Goal: Communication & Community: Answer question/provide support

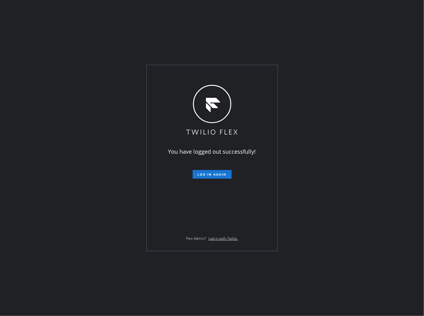
click at [332, 49] on div "You have logged out successfully! Log in again Flex Admin? Log in with Twilio." at bounding box center [212, 158] width 424 height 316
click at [208, 175] on span "Log in again" at bounding box center [212, 174] width 29 height 4
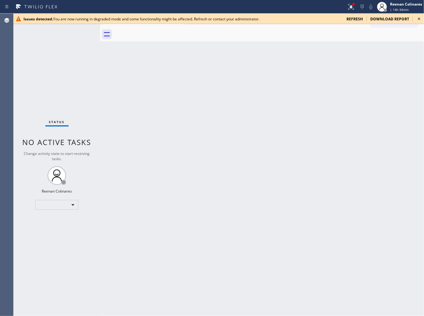
click at [352, 21] on span "refresh" at bounding box center [355, 18] width 16 height 5
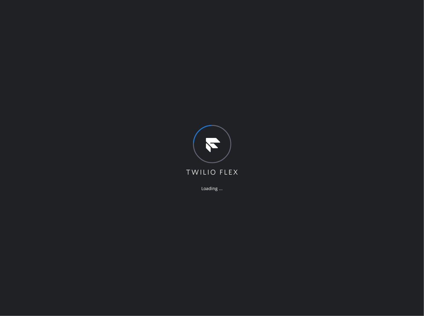
click at [349, 3] on div "Loading ..." at bounding box center [212, 158] width 424 height 316
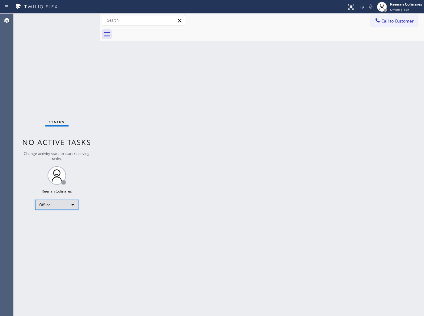
click at [51, 206] on div "Offline" at bounding box center [56, 205] width 43 height 10
click at [50, 220] on li "Available" at bounding box center [57, 221] width 42 height 7
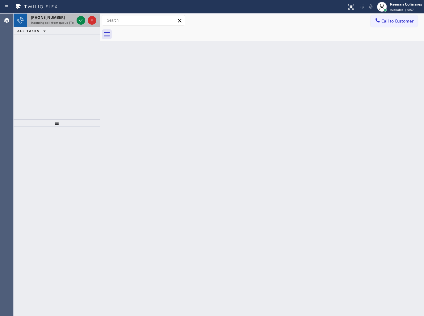
click at [64, 23] on span "Incoming call from queue [Test] All" at bounding box center [56, 22] width 51 height 4
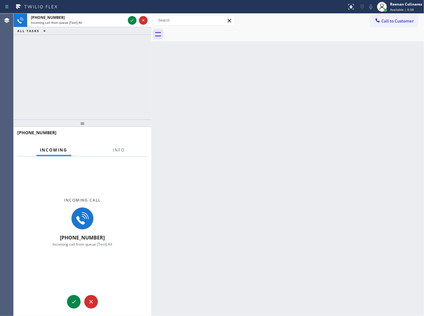
drag, startPoint x: 101, startPoint y: 20, endPoint x: 152, endPoint y: 31, distance: 52.6
click at [151, 31] on div at bounding box center [151, 165] width 0 height 303
click at [119, 145] on button "Info" at bounding box center [118, 150] width 19 height 12
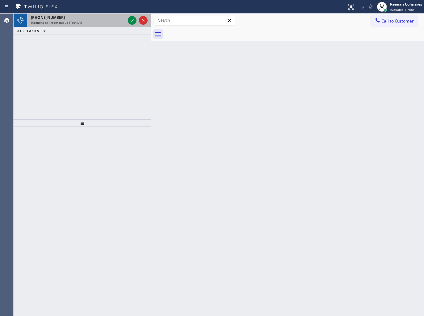
click at [76, 21] on span "Incoming call from queue [Test] All" at bounding box center [56, 22] width 51 height 4
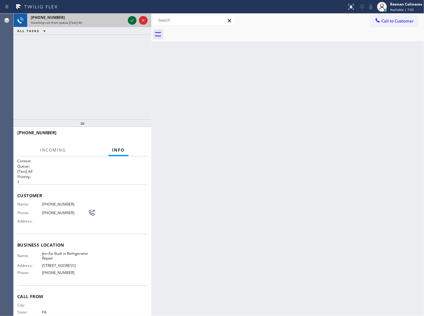
click at [133, 22] on icon at bounding box center [132, 20] width 7 height 7
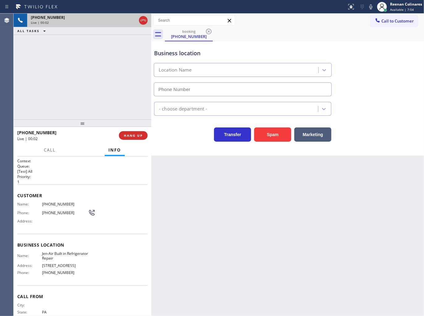
type input "(215) 330-2661"
click at [371, 6] on icon at bounding box center [370, 6] width 7 height 7
click at [371, 6] on rect at bounding box center [371, 6] width 4 height 4
click at [371, 5] on icon at bounding box center [370, 6] width 7 height 7
click at [54, 146] on button "Call" at bounding box center [49, 150] width 19 height 12
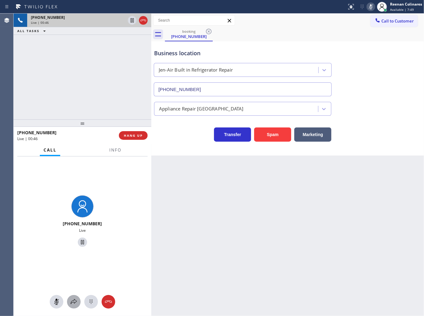
click at [73, 302] on icon at bounding box center [73, 302] width 7 height 7
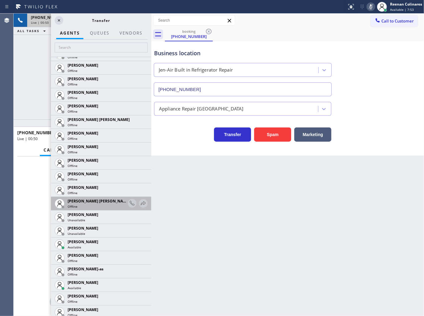
scroll to position [446, 0]
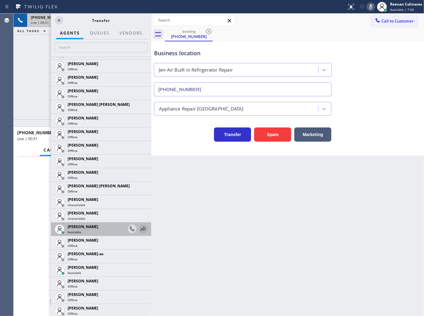
click at [140, 227] on icon at bounding box center [143, 229] width 7 height 7
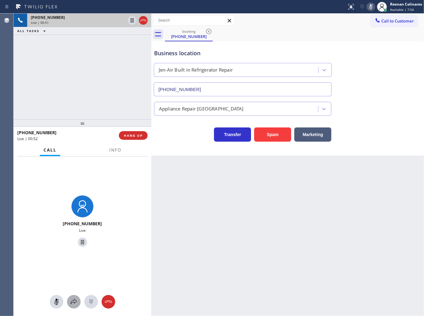
click at [74, 304] on icon at bounding box center [73, 302] width 7 height 7
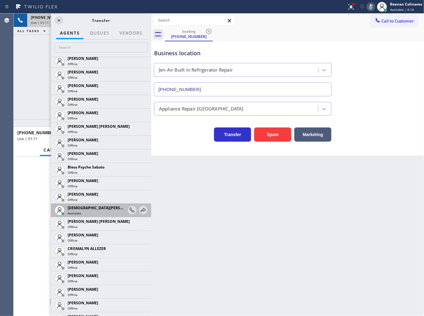
scroll to position [137, 0]
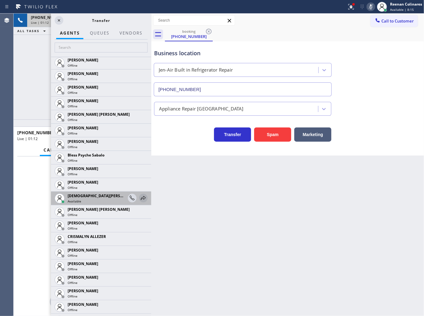
click at [139, 194] on button at bounding box center [143, 198] width 9 height 9
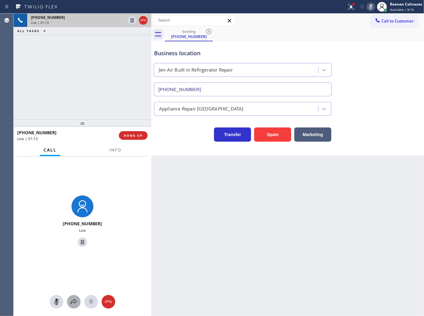
click at [71, 304] on icon at bounding box center [73, 302] width 7 height 7
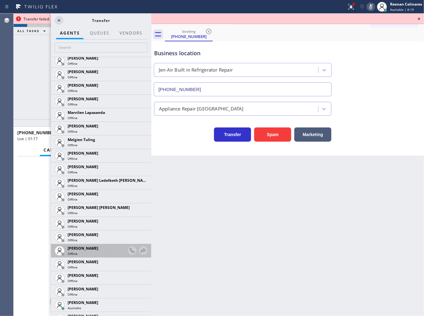
scroll to position [1147, 0]
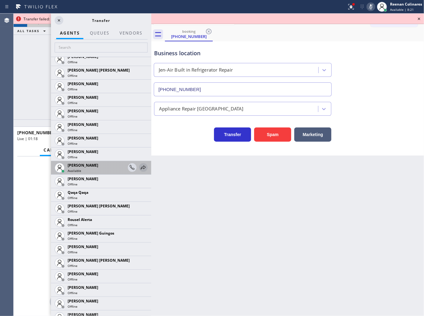
click at [141, 166] on icon at bounding box center [143, 168] width 5 height 4
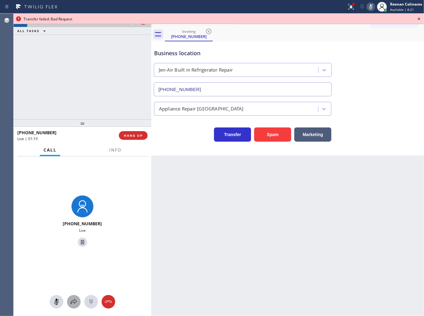
click at [73, 301] on icon at bounding box center [73, 302] width 7 height 7
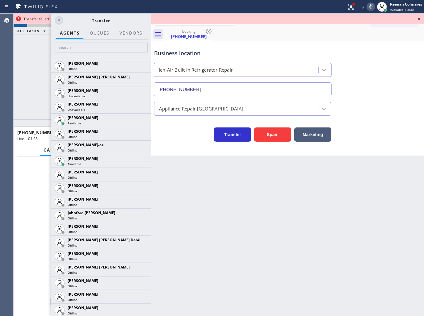
scroll to position [521, 0]
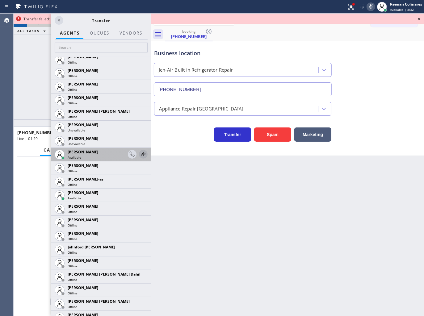
click at [140, 155] on icon at bounding box center [143, 154] width 7 height 7
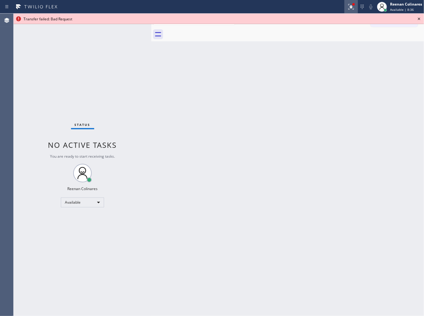
click at [349, 5] on icon at bounding box center [351, 6] width 7 height 7
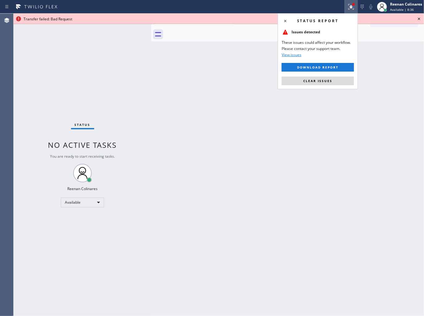
click at [334, 81] on button "Clear issues" at bounding box center [318, 81] width 72 height 9
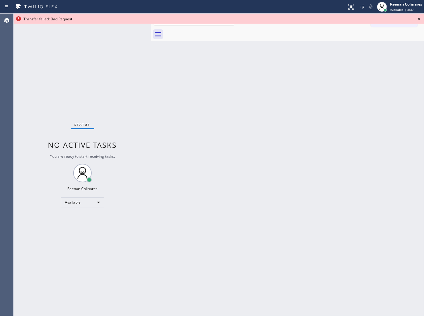
click at [419, 18] on icon at bounding box center [419, 18] width 7 height 7
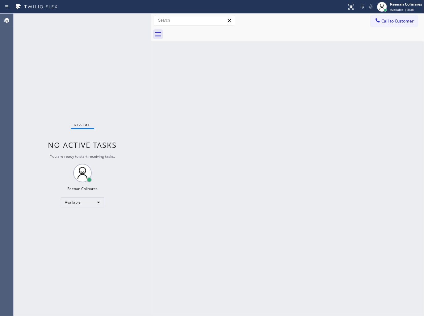
click at [317, 109] on div "Back to Dashboard Change Sender ID Customers Technicians Select a contact Outbo…" at bounding box center [287, 165] width 273 height 303
click at [296, 61] on div "Back to Dashboard Change Sender ID Customers Technicians Select a contact Outbo…" at bounding box center [287, 165] width 273 height 303
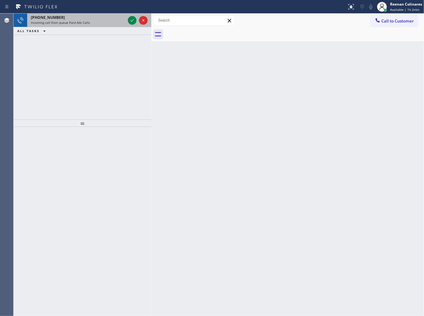
click at [95, 22] on div "Incoming call from queue Paid Ads Calls" at bounding box center [78, 22] width 95 height 4
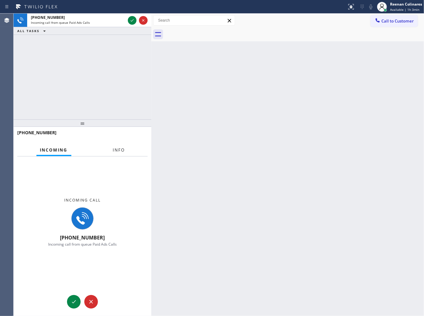
drag, startPoint x: 117, startPoint y: 150, endPoint x: 124, endPoint y: 142, distance: 10.8
click at [118, 150] on span "Info" at bounding box center [119, 150] width 12 height 6
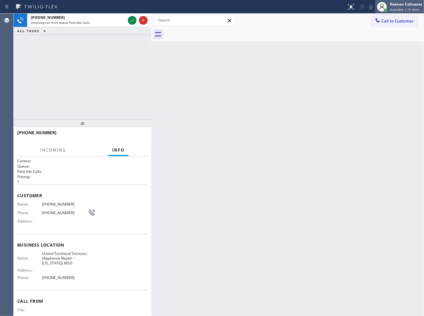
click at [390, 11] on div "Reenan Colinares Available | 1h 3min" at bounding box center [399, 7] width 49 height 14
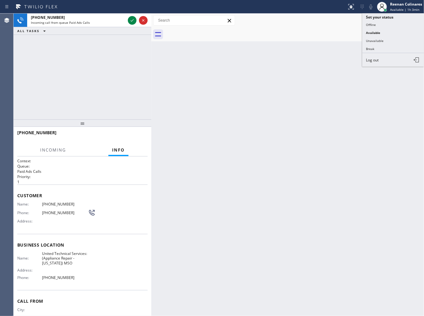
click at [374, 40] on button "Unavailable" at bounding box center [393, 41] width 62 height 8
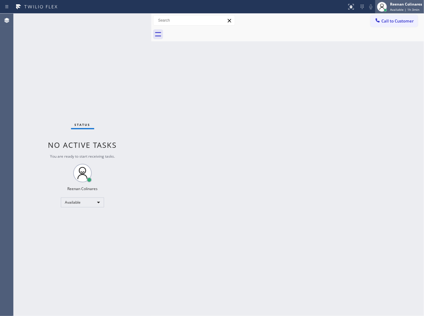
click at [403, 4] on div "Reenan Colinares" at bounding box center [406, 4] width 32 height 5
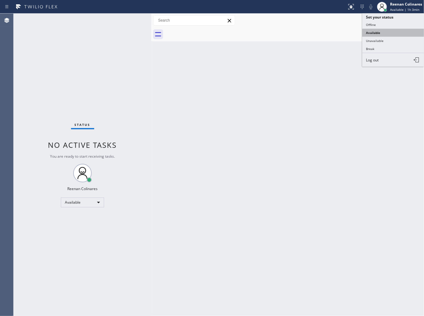
click at [373, 29] on button "Available" at bounding box center [393, 33] width 62 height 8
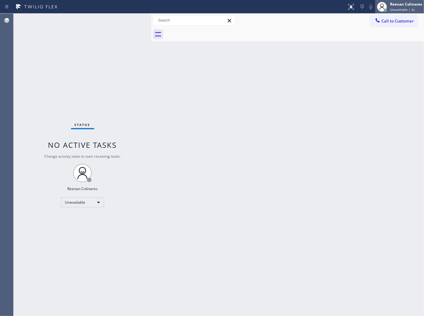
click at [387, 6] on div at bounding box center [382, 7] width 14 height 14
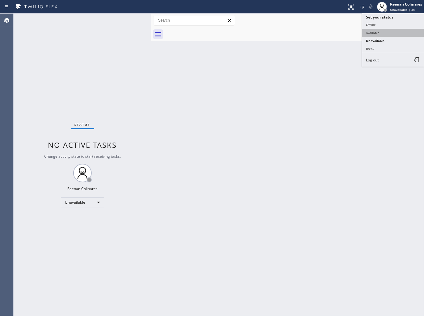
click at [373, 30] on button "Available" at bounding box center [393, 33] width 62 height 8
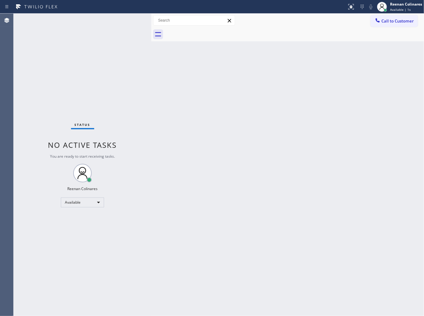
click at [236, 58] on div "Back to Dashboard Change Sender ID Customers Technicians Select a contact Outbo…" at bounding box center [287, 165] width 273 height 303
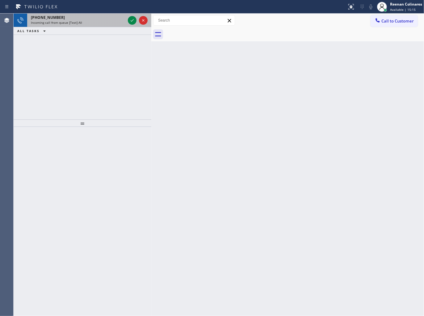
click at [89, 25] on div "Incoming call from queue [Test] All" at bounding box center [78, 22] width 95 height 4
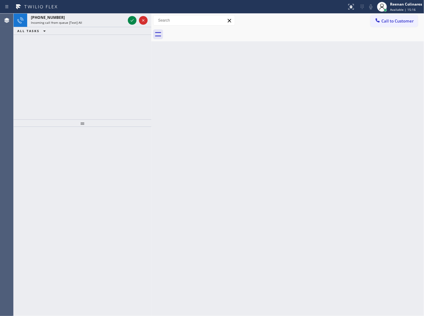
click at [89, 25] on div "Incoming call from queue [Test] All" at bounding box center [78, 22] width 95 height 4
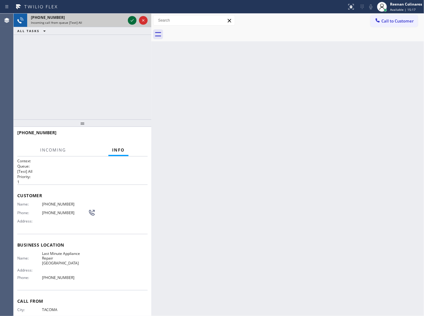
click at [133, 20] on icon at bounding box center [132, 20] width 7 height 7
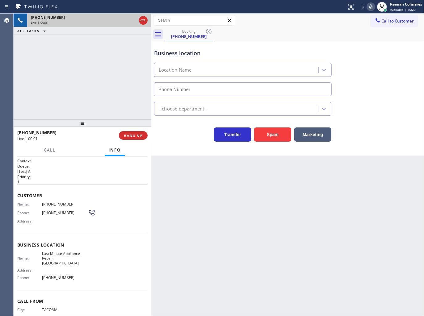
type input "(312) 728-3750"
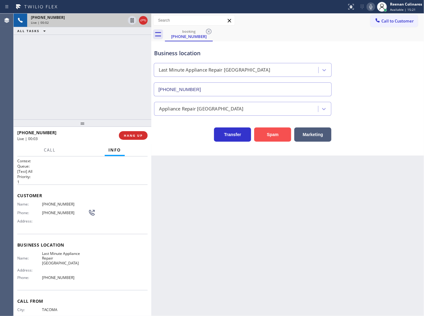
click at [276, 138] on button "Spam" at bounding box center [272, 135] width 37 height 14
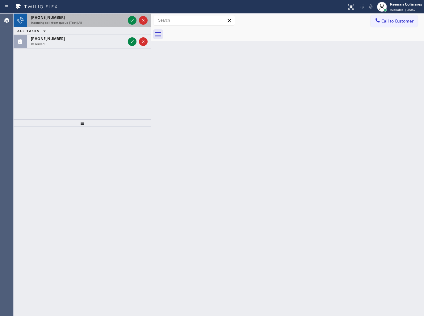
click at [103, 16] on div "+17323273492" at bounding box center [78, 17] width 95 height 5
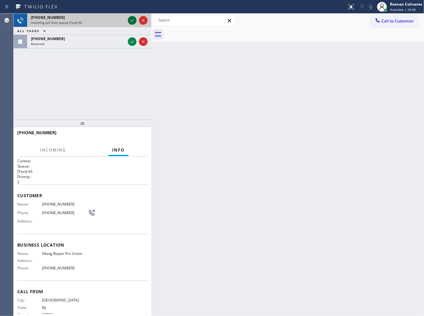
click at [130, 19] on icon at bounding box center [132, 20] width 7 height 7
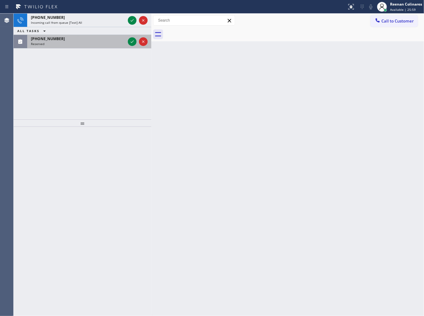
click at [106, 39] on div "(305) 771-6197" at bounding box center [78, 38] width 95 height 5
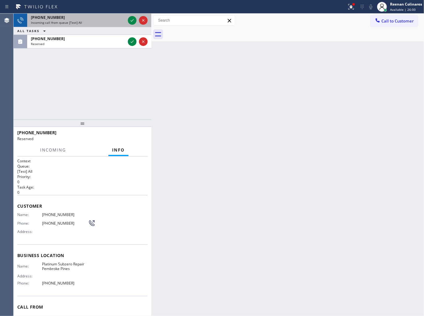
click at [121, 17] on div "+13057716197" at bounding box center [78, 17] width 95 height 5
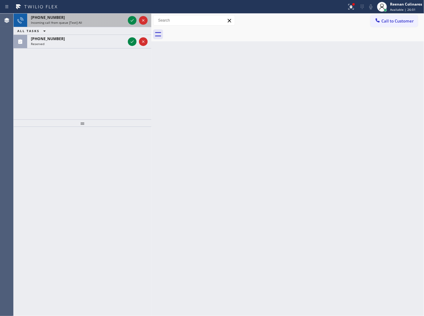
click at [113, 20] on div "Incoming call from queue [Test] All" at bounding box center [78, 22] width 95 height 4
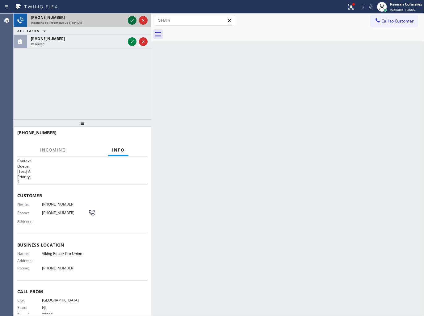
click at [130, 20] on icon at bounding box center [132, 20] width 7 height 7
click at [108, 17] on div "+17323273492" at bounding box center [78, 17] width 95 height 5
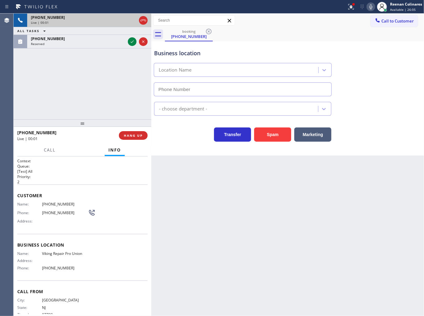
type input "(732) 800-9088"
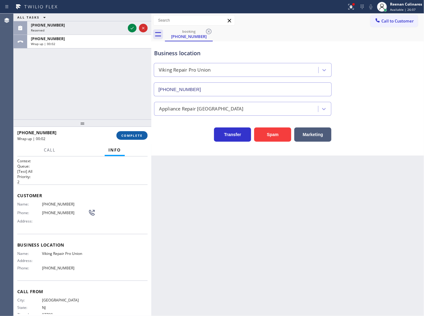
click at [129, 134] on span "COMPLETE" at bounding box center [131, 136] width 21 height 4
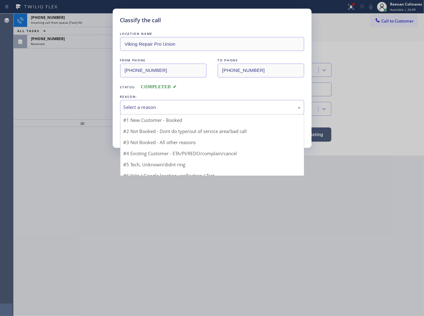
click at [172, 106] on div "Select a reason" at bounding box center [212, 107] width 177 height 7
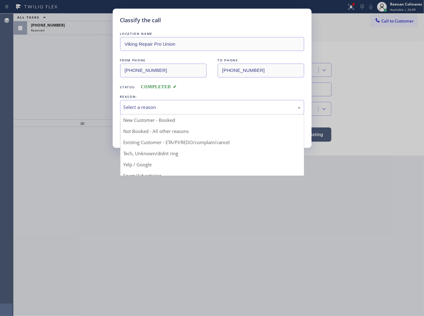
drag, startPoint x: 140, startPoint y: 151, endPoint x: 137, endPoint y: 134, distance: 18.2
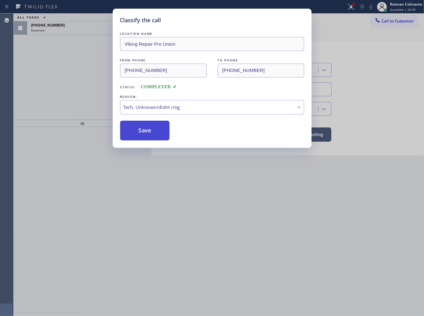
click at [137, 133] on button "Save" at bounding box center [145, 131] width 50 height 20
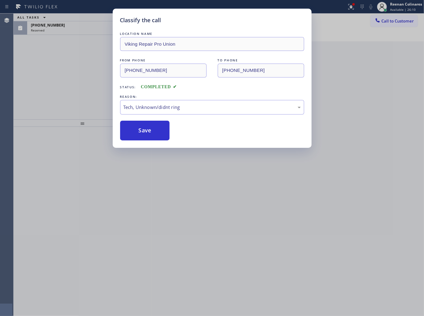
click at [94, 77] on div "Classify the call LOCATION NAME Viking Repair Pro Union FROM PHONE (732) 327-34…" at bounding box center [212, 158] width 424 height 316
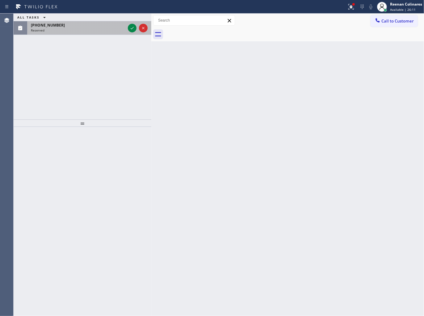
click at [94, 25] on div "(516) 486-9323" at bounding box center [78, 25] width 95 height 5
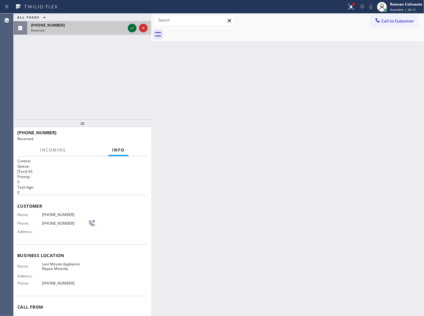
click at [133, 28] on icon at bounding box center [132, 28] width 3 height 2
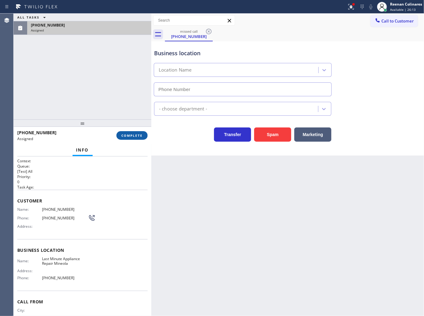
type input "(516) 654-8772"
click at [132, 136] on span "COMPLETE" at bounding box center [131, 136] width 21 height 4
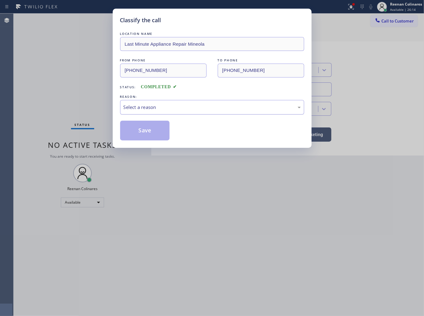
click at [156, 106] on div "Select a reason" at bounding box center [212, 107] width 177 height 7
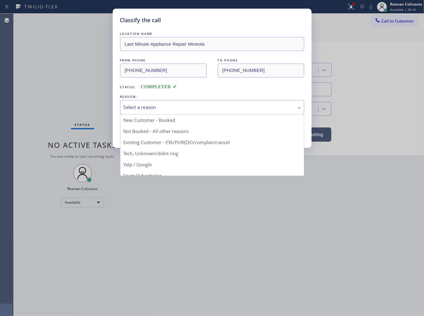
drag, startPoint x: 134, startPoint y: 153, endPoint x: 137, endPoint y: 149, distance: 5.1
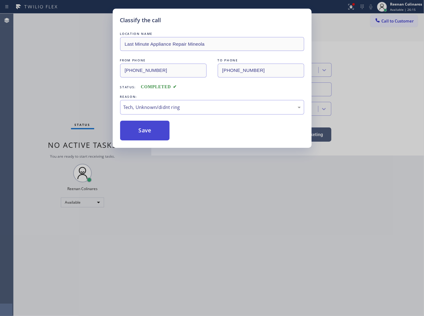
drag, startPoint x: 144, startPoint y: 130, endPoint x: 149, endPoint y: 122, distance: 10.0
click at [145, 130] on button "Save" at bounding box center [145, 131] width 50 height 20
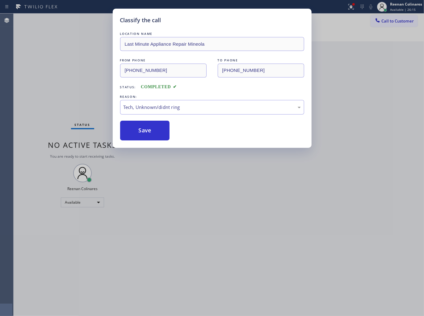
click at [349, 6] on div "Classify the call LOCATION NAME Last Minute Appliance Repair Mineola FROM PHONE…" at bounding box center [212, 158] width 424 height 316
click at [349, 6] on icon at bounding box center [351, 6] width 7 height 7
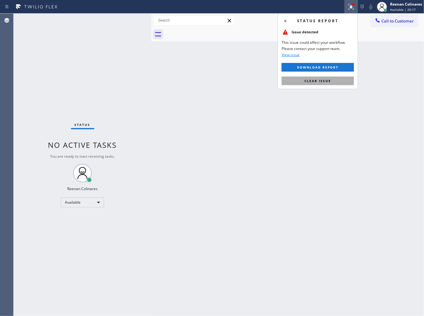
click at [325, 84] on button "Clear issue" at bounding box center [318, 81] width 72 height 9
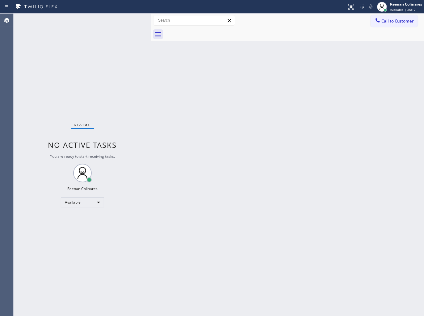
click at [140, 98] on div "Status No active tasks You are ready to start receiving tasks. Reenan Colinares…" at bounding box center [83, 165] width 138 height 303
click at [255, 87] on div "Back to Dashboard Change Sender ID Customers Technicians Select a contact Outbo…" at bounding box center [287, 165] width 273 height 303
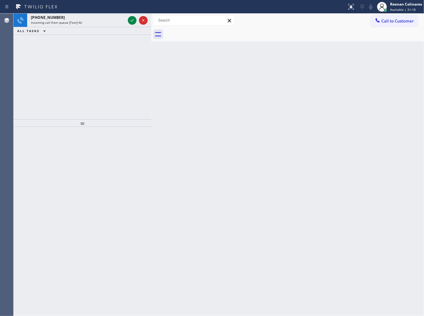
click at [107, 29] on div "ALL TASKS ALL TASKS ACTIVE TASKS TASKS IN WRAP UP" at bounding box center [83, 31] width 138 height 8
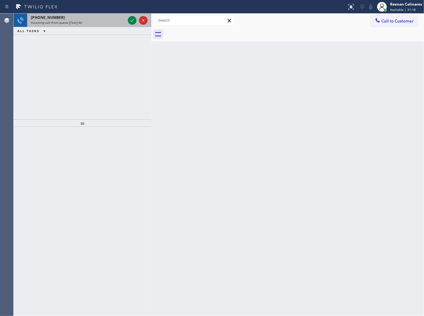
click at [112, 26] on div "+15512011721 Incoming call from queue [Test] All" at bounding box center [77, 21] width 100 height 14
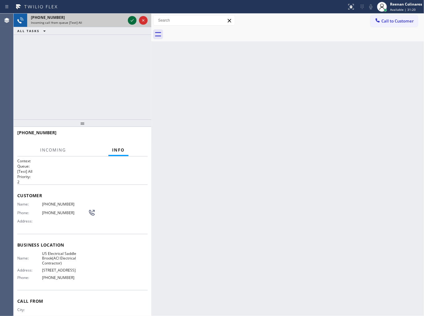
click at [132, 23] on icon at bounding box center [132, 20] width 7 height 7
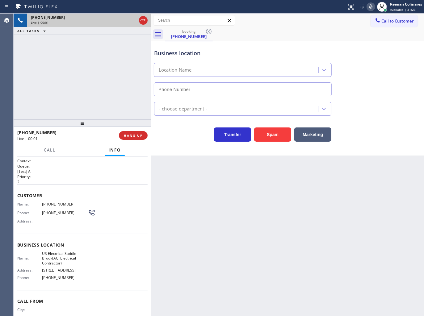
type input "(551) 553-5669"
click at [281, 134] on button "Spam" at bounding box center [272, 135] width 37 height 14
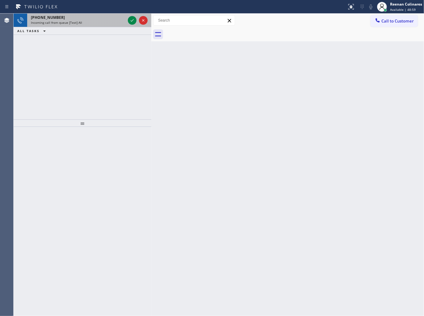
click at [97, 23] on div "Incoming call from queue [Test] All" at bounding box center [78, 22] width 95 height 4
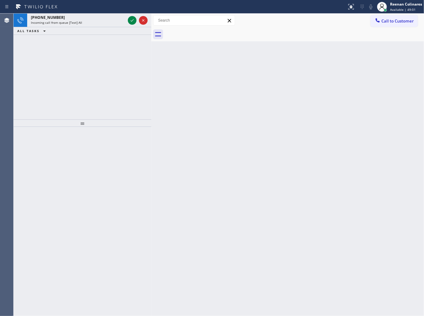
click at [131, 19] on icon at bounding box center [132, 20] width 7 height 7
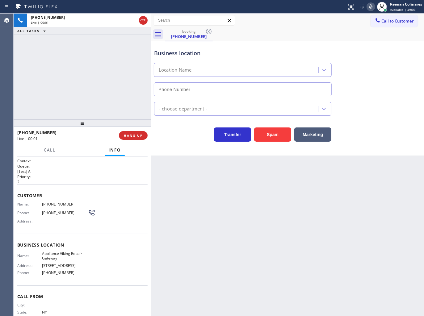
type input "(347) 657-6081"
drag, startPoint x: 270, startPoint y: 132, endPoint x: 424, endPoint y: 23, distance: 188.6
click at [271, 132] on button "Spam" at bounding box center [272, 135] width 37 height 14
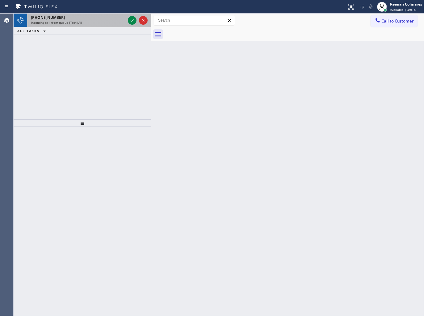
click at [80, 23] on span "Incoming call from queue [Test] All" at bounding box center [56, 22] width 51 height 4
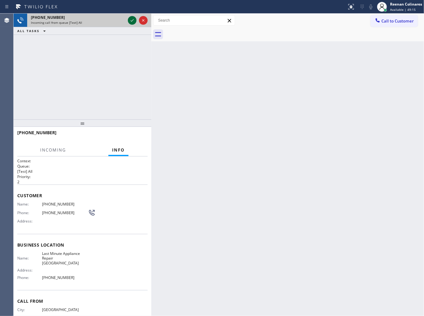
click at [131, 22] on icon at bounding box center [132, 20] width 7 height 7
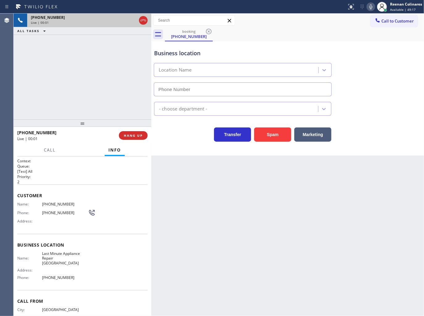
type input "(312) 820-9717"
drag, startPoint x: 273, startPoint y: 133, endPoint x: 282, endPoint y: 125, distance: 11.6
click at [274, 133] on button "Spam" at bounding box center [272, 135] width 37 height 14
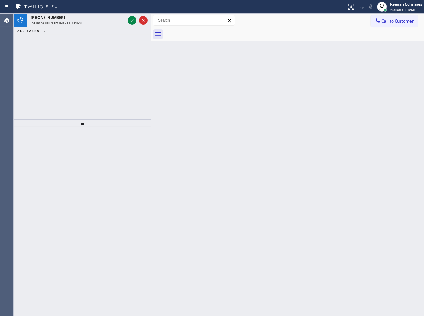
click at [81, 32] on div "ALL TASKS ALL TASKS ACTIVE TASKS TASKS IN WRAP UP" at bounding box center [83, 31] width 138 height 8
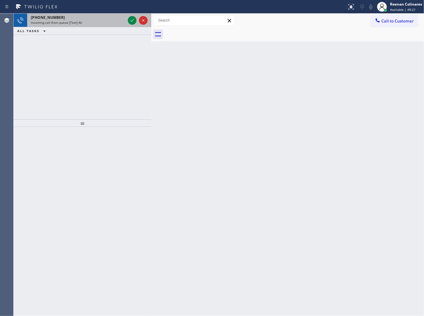
click at [95, 25] on div "+19109430903 Incoming call from queue [Test] All ALL TASKS ALL TASKS ACTIVE TAS…" at bounding box center [83, 24] width 138 height 21
click at [96, 25] on div "Incoming call from queue [Test] All" at bounding box center [78, 22] width 95 height 4
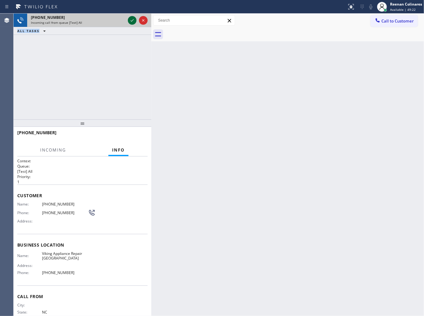
click at [130, 20] on icon at bounding box center [132, 20] width 7 height 7
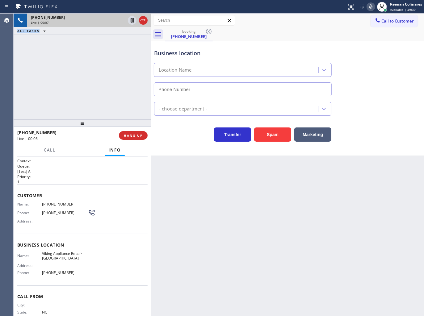
click at [368, 4] on icon at bounding box center [370, 6] width 7 height 7
click at [370, 5] on icon at bounding box center [371, 6] width 3 height 5
type input "(510) 288-3377"
click at [142, 136] on span "HANG UP" at bounding box center [133, 136] width 19 height 4
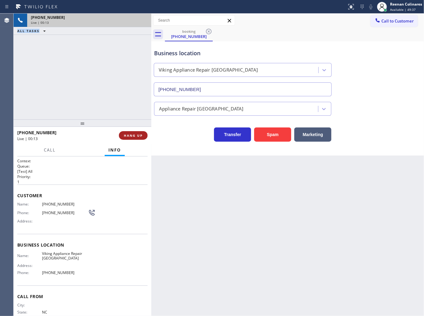
click at [142, 136] on span "HANG UP" at bounding box center [133, 136] width 19 height 4
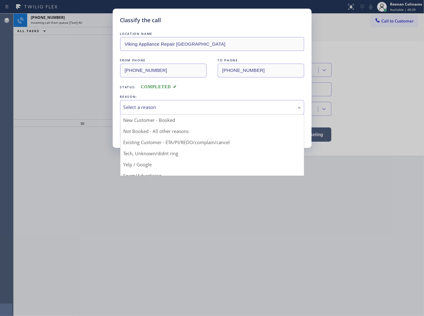
click at [165, 109] on div "Select a reason" at bounding box center [212, 107] width 177 height 7
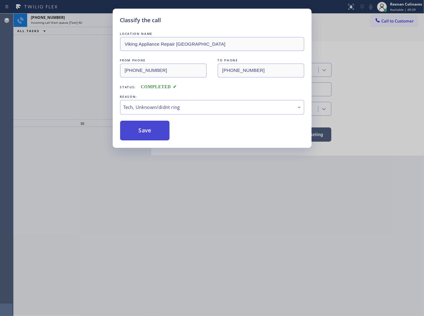
click at [147, 134] on button "Save" at bounding box center [145, 131] width 50 height 20
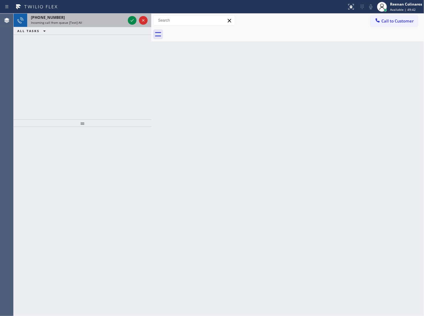
drag, startPoint x: 100, startPoint y: 12, endPoint x: 121, endPoint y: 16, distance: 21.4
click at [107, 15] on div "Status report No issues detected If you experience an issue, please download th…" at bounding box center [212, 158] width 424 height 316
drag, startPoint x: 118, startPoint y: 19, endPoint x: 127, endPoint y: 19, distance: 9.0
click at [118, 19] on div "+13235330626" at bounding box center [78, 17] width 95 height 5
click at [113, 24] on div "Incoming call from queue [Test] All" at bounding box center [78, 22] width 95 height 4
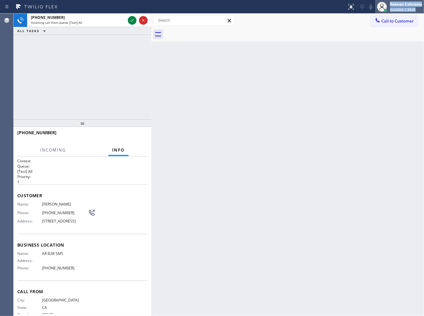
click at [405, 8] on span "Available | 49:45" at bounding box center [403, 9] width 26 height 4
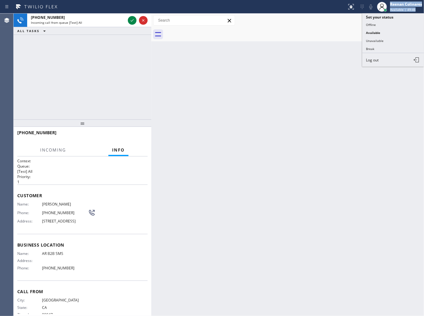
click at [374, 40] on button "Unavailable" at bounding box center [393, 41] width 62 height 8
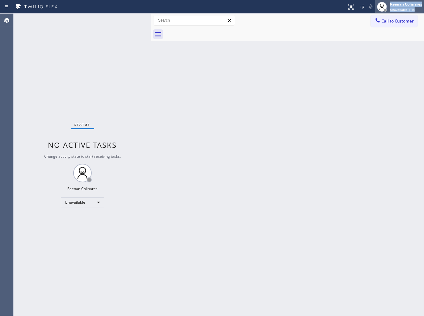
click at [405, 6] on div "Reenan Colinares" at bounding box center [406, 4] width 32 height 5
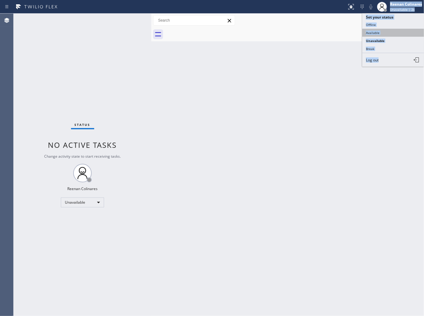
click at [375, 32] on button "Available" at bounding box center [393, 33] width 62 height 8
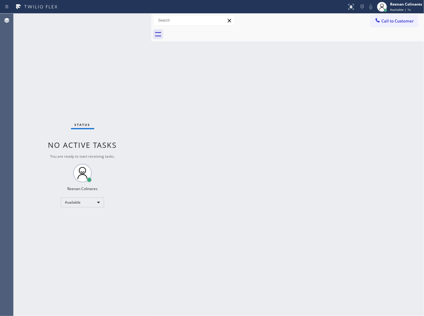
click at [213, 66] on div "Back to Dashboard Change Sender ID Customers Technicians Select a contact Outbo…" at bounding box center [287, 165] width 273 height 303
drag, startPoint x: 185, startPoint y: 135, endPoint x: 200, endPoint y: 155, distance: 24.9
click at [185, 135] on div "Back to Dashboard Change Sender ID Customers Technicians Select a contact Outbo…" at bounding box center [287, 165] width 273 height 303
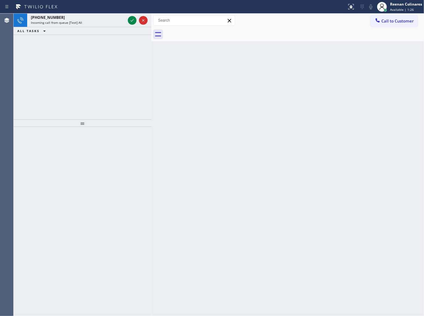
click at [105, 43] on div "+14692038982 Incoming call from queue [Test] All ALL TASKS ALL TASKS ACTIVE TAS…" at bounding box center [83, 67] width 138 height 106
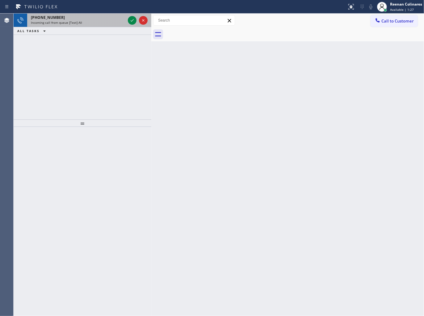
click at [103, 15] on div "+14692038982" at bounding box center [78, 17] width 95 height 5
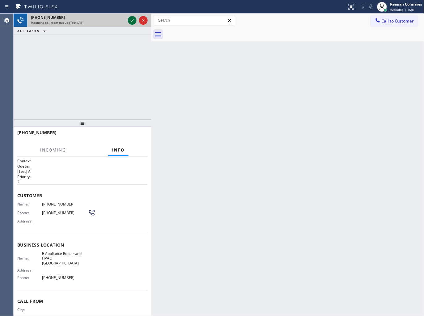
click at [131, 21] on icon at bounding box center [132, 20] width 3 height 2
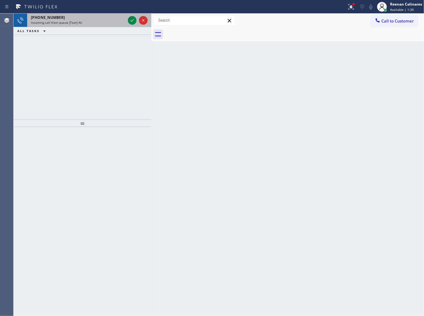
click at [110, 19] on div "+14692038982" at bounding box center [78, 17] width 95 height 5
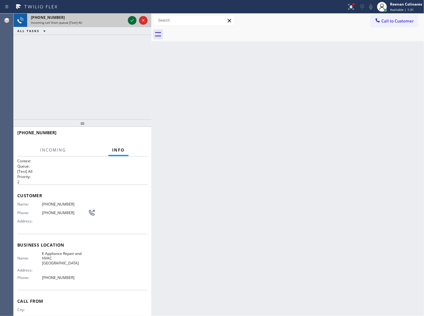
click at [131, 20] on icon at bounding box center [132, 20] width 7 height 7
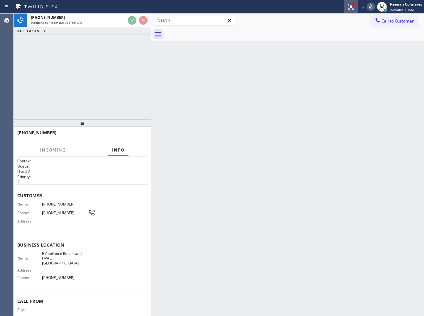
click at [349, 7] on icon at bounding box center [351, 6] width 7 height 7
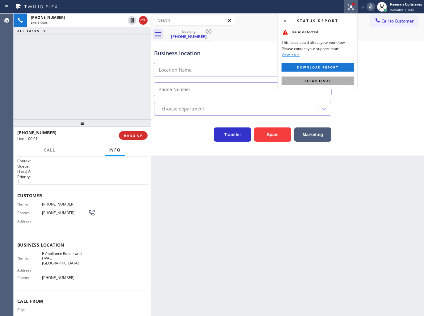
drag, startPoint x: 316, startPoint y: 82, endPoint x: 269, endPoint y: 122, distance: 61.6
click at [316, 82] on span "Clear issue" at bounding box center [318, 81] width 27 height 4
type input "(469) 489-3257"
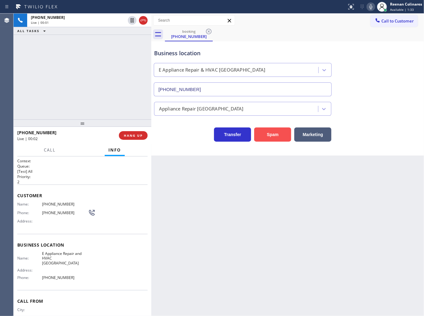
click at [269, 138] on button "Spam" at bounding box center [272, 135] width 37 height 14
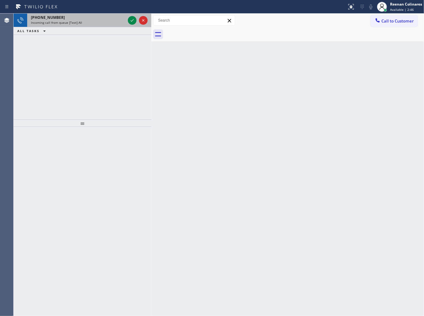
click at [97, 22] on div "+13072406785 Incoming call from queue [Test] All" at bounding box center [77, 21] width 100 height 14
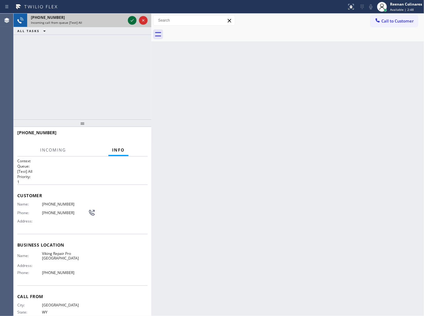
click at [129, 17] on icon at bounding box center [132, 20] width 7 height 7
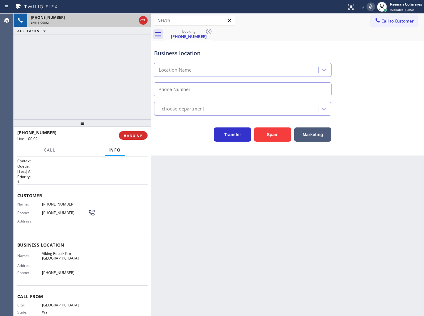
type input "(352) 661-1766"
click at [273, 140] on button "Spam" at bounding box center [272, 135] width 37 height 14
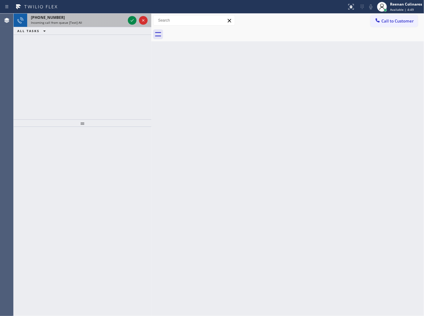
click at [108, 22] on div "Incoming call from queue [Test] All" at bounding box center [78, 22] width 95 height 4
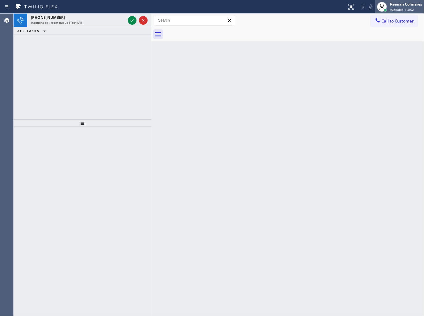
click at [416, 8] on div "Available | 4:52" at bounding box center [406, 9] width 32 height 4
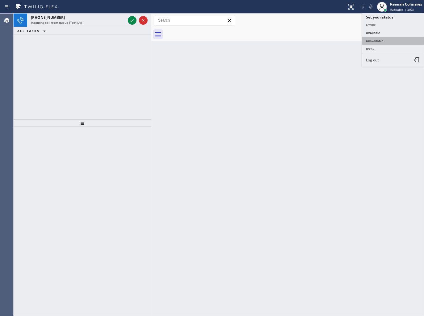
click at [374, 39] on button "Unavailable" at bounding box center [393, 41] width 62 height 8
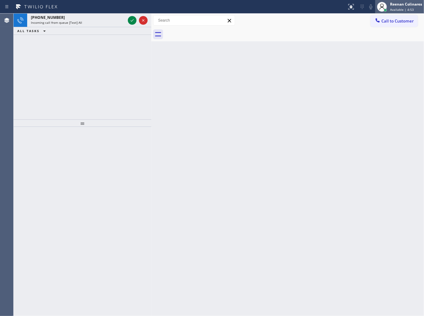
click at [399, 8] on span "Available | 4:53" at bounding box center [402, 9] width 24 height 4
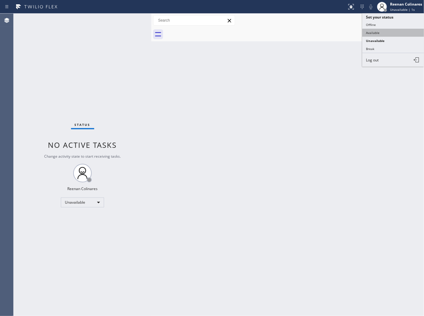
click at [373, 32] on button "Available" at bounding box center [393, 33] width 62 height 8
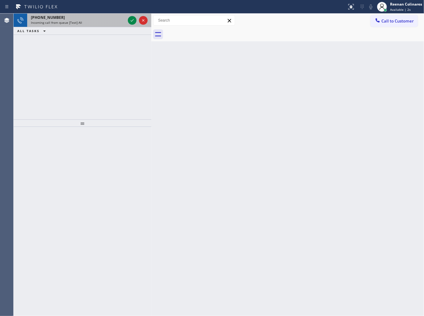
click at [91, 17] on div "+18473374753" at bounding box center [78, 17] width 95 height 5
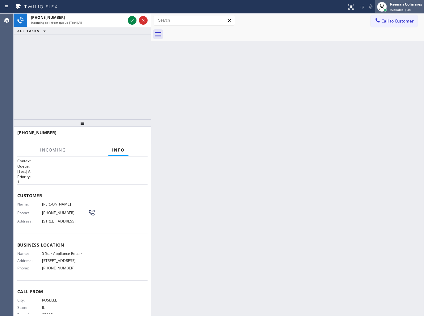
click at [404, 5] on div "Reenan Colinares" at bounding box center [406, 4] width 32 height 5
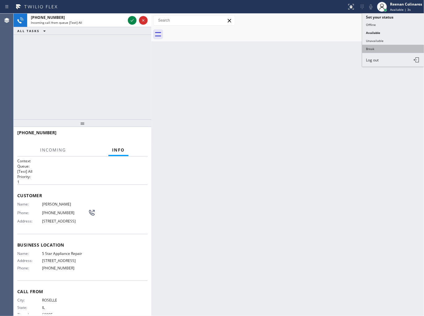
click at [373, 46] on button "Break" at bounding box center [393, 49] width 62 height 8
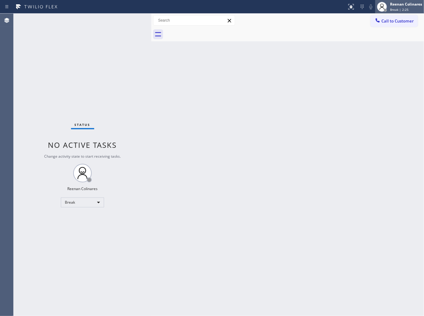
click at [399, 2] on div "Reenan Colinares" at bounding box center [406, 4] width 32 height 5
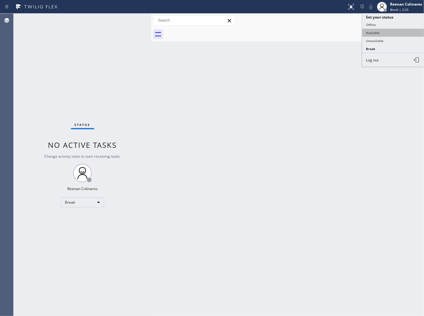
click at [375, 33] on button "Available" at bounding box center [393, 33] width 62 height 8
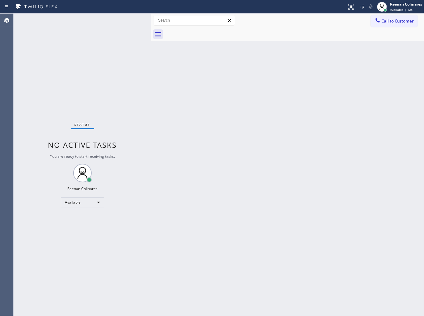
click at [337, 64] on div "Back to Dashboard Change Sender ID Customers Technicians Select a contact Outbo…" at bounding box center [287, 165] width 273 height 303
drag, startPoint x: 406, startPoint y: 5, endPoint x: 398, endPoint y: 10, distance: 9.3
click at [406, 5] on div "Reenan Colinares" at bounding box center [406, 4] width 32 height 5
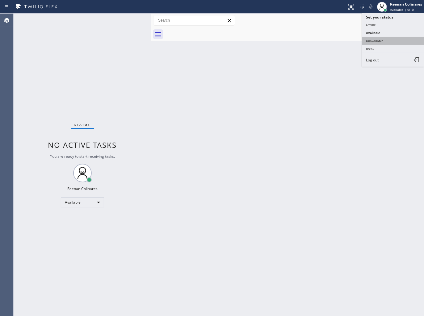
click at [376, 38] on button "Unavailable" at bounding box center [393, 41] width 62 height 8
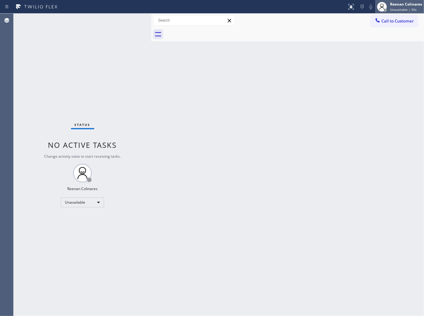
click at [403, 3] on div "Reenan Colinares" at bounding box center [406, 4] width 32 height 5
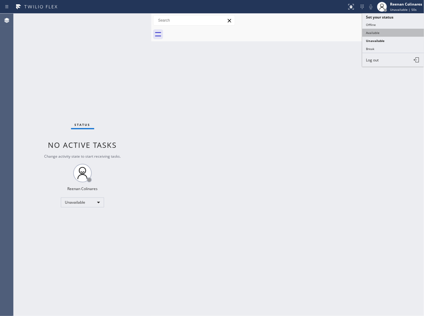
click at [366, 33] on button "Available" at bounding box center [393, 33] width 62 height 8
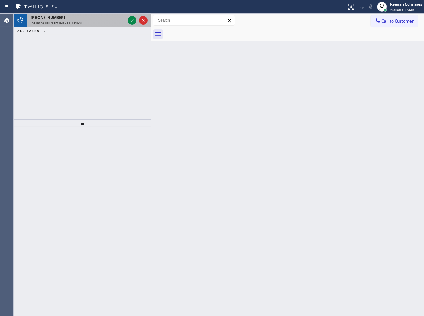
click at [86, 23] on div "Incoming call from queue [Test] All" at bounding box center [78, 22] width 95 height 4
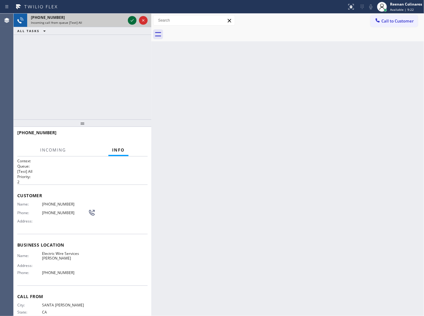
click at [132, 22] on icon at bounding box center [132, 20] width 7 height 7
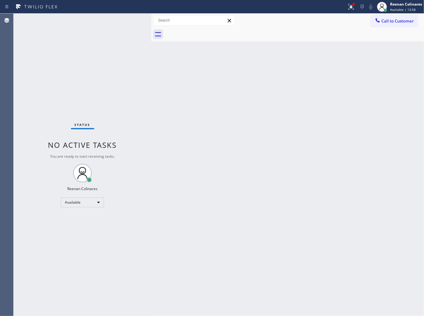
click at [107, 19] on div "Status No active tasks You are ready to start receiving tasks. Reenan Colinares…" at bounding box center [83, 165] width 138 height 303
click at [352, 7] on icon at bounding box center [352, 6] width 4 height 2
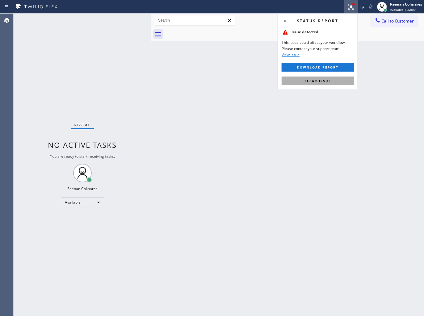
click at [309, 82] on span "Clear issue" at bounding box center [318, 81] width 27 height 4
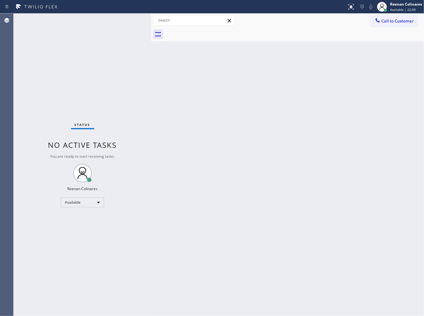
click at [204, 85] on div "Back to Dashboard Change Sender ID Customers Technicians Select a contact Outbo…" at bounding box center [287, 165] width 273 height 303
click at [96, 28] on div "Status No active tasks You are ready to start receiving tasks. Reenan Colinares…" at bounding box center [83, 165] width 138 height 303
click at [401, 10] on span "Available | 28:58" at bounding box center [403, 9] width 26 height 4
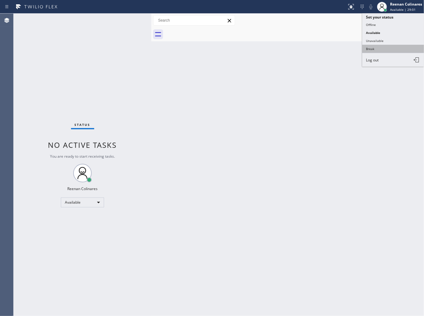
click at [375, 49] on button "Break" at bounding box center [393, 49] width 62 height 8
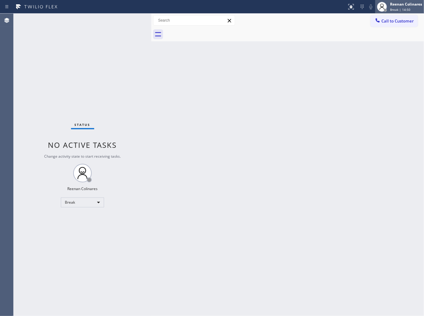
click at [394, 9] on span "Break | 14:50" at bounding box center [400, 9] width 20 height 4
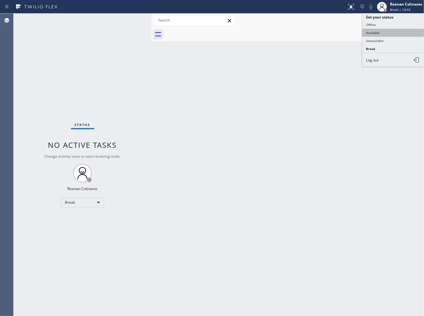
click at [377, 32] on button "Available" at bounding box center [393, 33] width 62 height 8
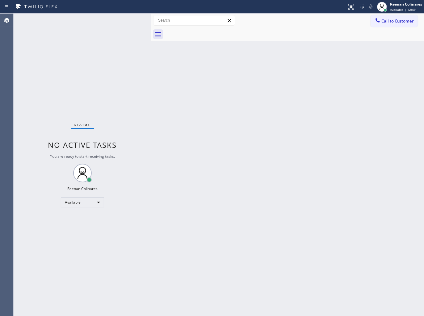
click at [278, 63] on div "Back to Dashboard Change Sender ID Customers Technicians Select a contact Outbo…" at bounding box center [287, 165] width 273 height 303
click at [325, 40] on div at bounding box center [294, 35] width 259 height 14
click at [245, 172] on div "Back to Dashboard Change Sender ID Customers Technicians Select a contact Outbo…" at bounding box center [287, 165] width 273 height 303
click at [378, 142] on div "Back to Dashboard Change Sender ID Customers Technicians Select a contact Outbo…" at bounding box center [287, 165] width 273 height 303
click at [360, 170] on div "Back to Dashboard Change Sender ID Customers Technicians Select a contact Outbo…" at bounding box center [287, 165] width 273 height 303
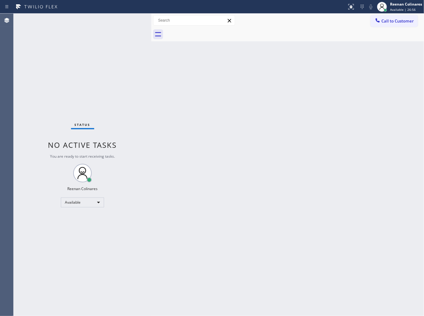
click at [279, 144] on div "Back to Dashboard Change Sender ID Customers Technicians Select a contact Outbo…" at bounding box center [287, 165] width 273 height 303
click at [279, 81] on div "Back to Dashboard Change Sender ID Customers Technicians Select a contact Outbo…" at bounding box center [287, 165] width 273 height 303
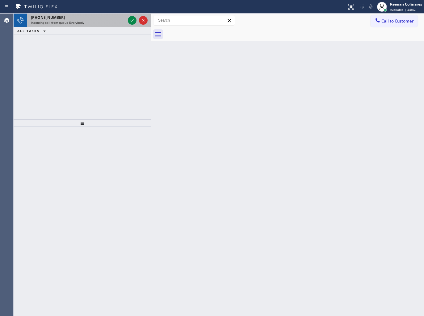
click at [77, 19] on div "+12137722503" at bounding box center [78, 17] width 95 height 5
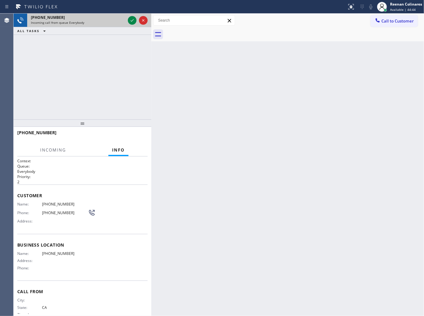
click at [121, 23] on div "Incoming call from queue Everybody" at bounding box center [78, 22] width 95 height 4
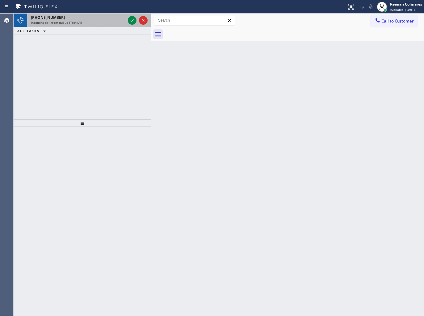
click at [97, 26] on div "+12404434800 Incoming call from queue [Test] All" at bounding box center [77, 21] width 100 height 14
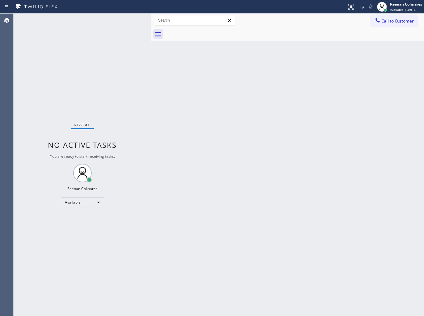
click at [99, 19] on div "Status No active tasks You are ready to start receiving tasks. Reenan Colinares…" at bounding box center [83, 165] width 138 height 303
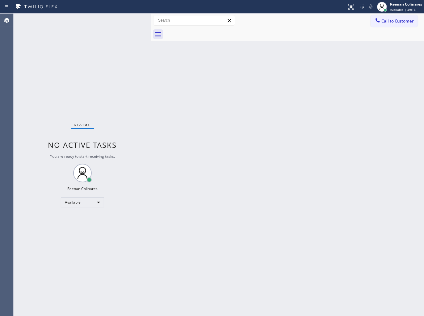
click at [187, 152] on div "Back to Dashboard Change Sender ID Customers Technicians Select a contact Outbo…" at bounding box center [287, 165] width 273 height 303
click at [242, 88] on div "Back to Dashboard Change Sender ID Customers Technicians Select a contact Outbo…" at bounding box center [287, 165] width 273 height 303
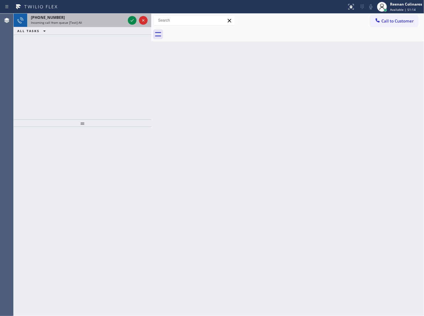
click at [110, 23] on div "Incoming call from queue [Test] All" at bounding box center [78, 22] width 95 height 4
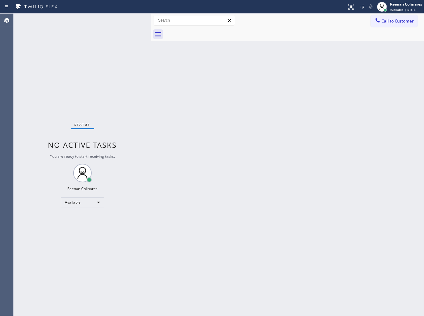
click at [104, 16] on div "Status No active tasks You are ready to start receiving tasks. Reenan Colinares…" at bounding box center [83, 165] width 138 height 303
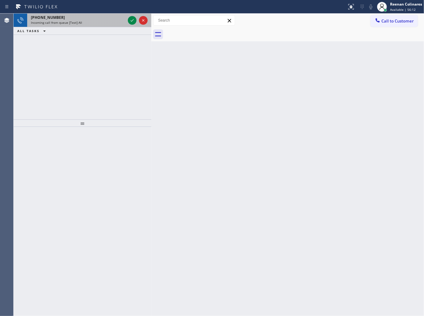
click at [97, 23] on div "Incoming call from queue [Test] All" at bounding box center [78, 22] width 95 height 4
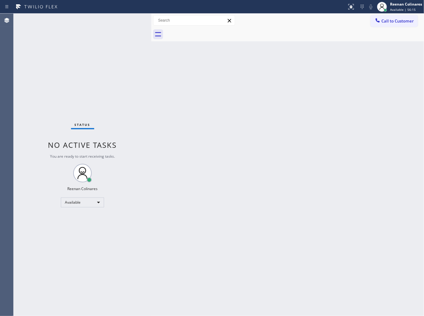
click at [131, 17] on div "Status No active tasks You are ready to start receiving tasks. Reenan Colinares…" at bounding box center [83, 165] width 138 height 303
click at [109, 19] on div "Status No active tasks You are ready to start receiving tasks. Reenan Colinares…" at bounding box center [83, 165] width 138 height 303
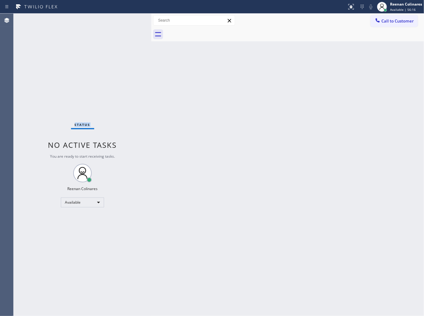
click at [109, 19] on div "Status No active tasks You are ready to start receiving tasks. Reenan Colinares…" at bounding box center [83, 165] width 138 height 303
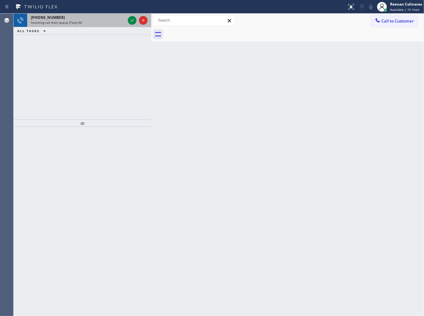
click at [96, 16] on div "+16892020676" at bounding box center [78, 17] width 95 height 5
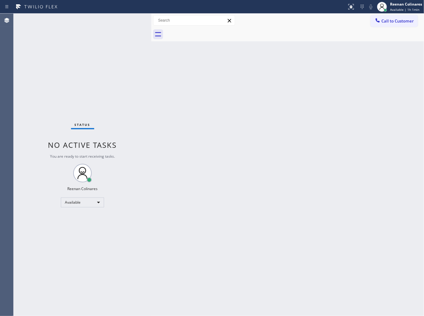
click at [98, 19] on div "Status No active tasks You are ready to start receiving tasks. Reenan Colinares…" at bounding box center [83, 165] width 138 height 303
click at [99, 19] on div "Status No active tasks You are ready to start receiving tasks. Reenan Colinares…" at bounding box center [83, 165] width 138 height 303
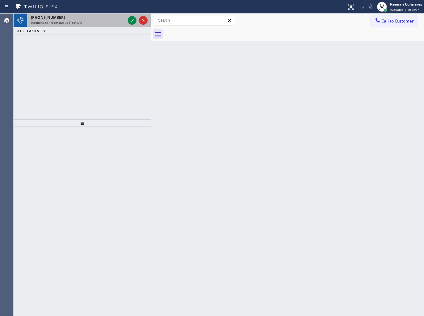
click at [91, 26] on div "+17182571300 Incoming call from queue [Test] All" at bounding box center [77, 21] width 100 height 14
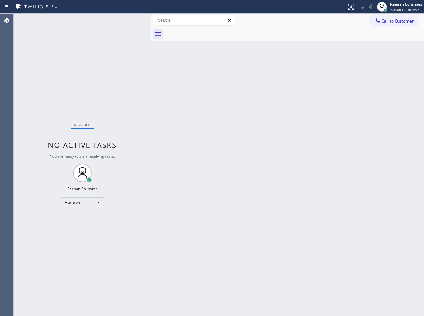
click at [83, 20] on div "Status No active tasks You are ready to start receiving tasks. Reenan Colinares…" at bounding box center [83, 165] width 138 height 303
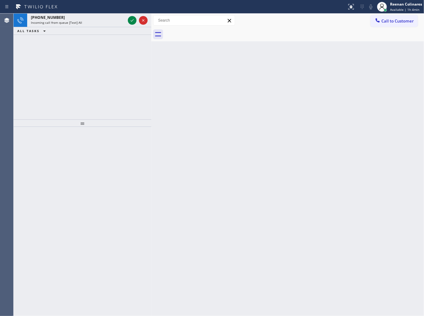
click at [83, 20] on div "Incoming call from queue [Test] All" at bounding box center [78, 22] width 95 height 4
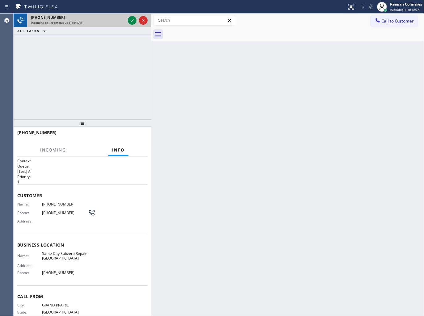
click at [124, 22] on div "Incoming call from queue [Test] All" at bounding box center [78, 22] width 95 height 4
drag, startPoint x: 124, startPoint y: 22, endPoint x: 130, endPoint y: 21, distance: 5.9
click at [124, 22] on div "Incoming call from queue [Test] All" at bounding box center [78, 22] width 95 height 4
click at [131, 21] on icon at bounding box center [132, 20] width 7 height 7
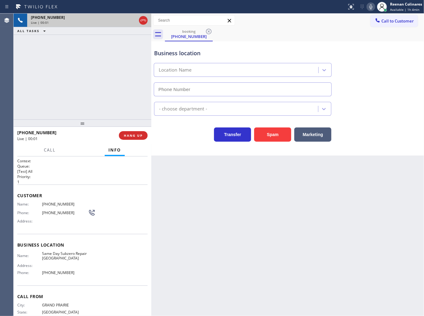
type input "(469) 436-6375"
drag, startPoint x: 370, startPoint y: 7, endPoint x: 289, endPoint y: 44, distance: 88.9
click at [370, 7] on icon at bounding box center [371, 6] width 3 height 5
click at [54, 146] on button "Call" at bounding box center [49, 150] width 19 height 12
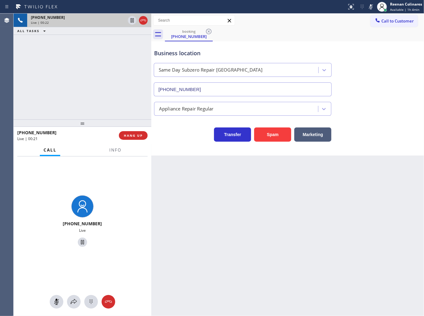
click at [70, 308] on div at bounding box center [83, 302] width 138 height 14
click at [73, 305] on icon at bounding box center [73, 302] width 7 height 7
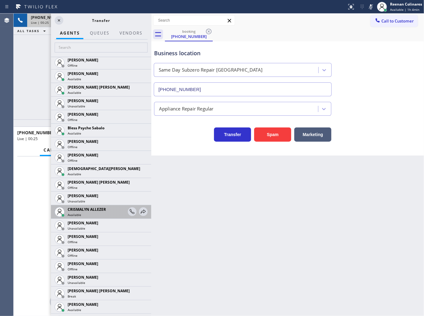
scroll to position [236, 0]
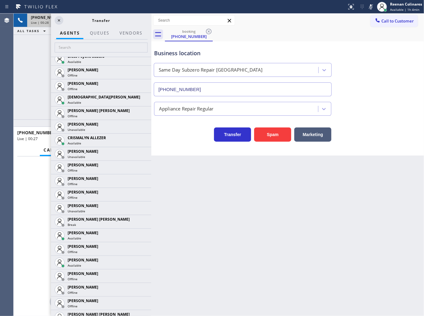
drag, startPoint x: 138, startPoint y: 235, endPoint x: 112, endPoint y: 256, distance: 33.0
click at [0, 0] on icon at bounding box center [0, 0] width 0 height 0
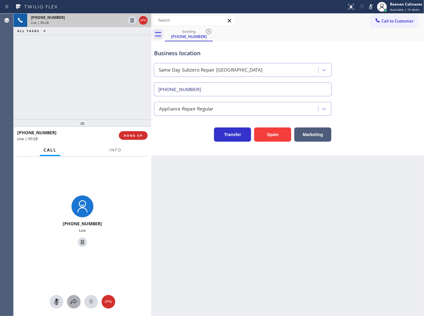
click at [73, 304] on icon at bounding box center [73, 302] width 7 height 7
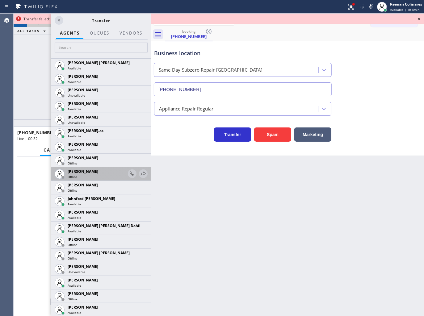
scroll to position [570, 0]
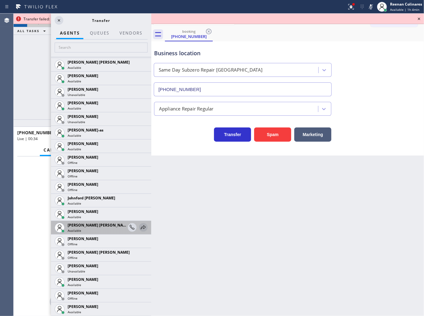
click at [140, 226] on icon at bounding box center [143, 227] width 7 height 7
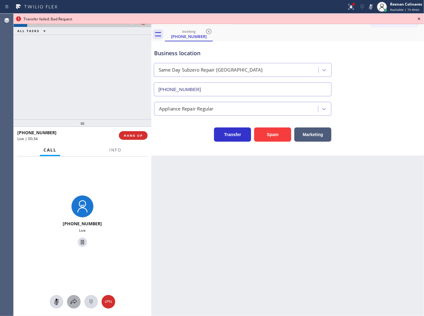
click at [76, 302] on icon at bounding box center [74, 301] width 6 height 5
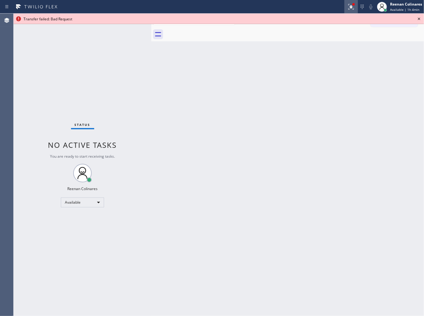
click at [350, 7] on icon at bounding box center [351, 6] width 7 height 7
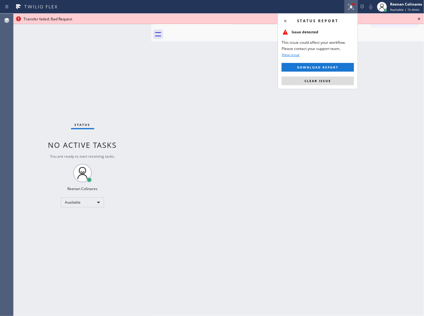
drag, startPoint x: 337, startPoint y: 83, endPoint x: 406, endPoint y: 38, distance: 82.5
click at [337, 83] on button "Clear issue" at bounding box center [318, 81] width 72 height 9
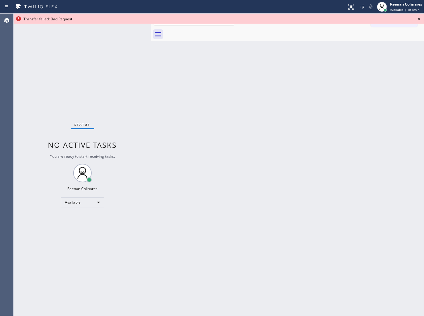
click at [418, 19] on icon at bounding box center [419, 18] width 7 height 7
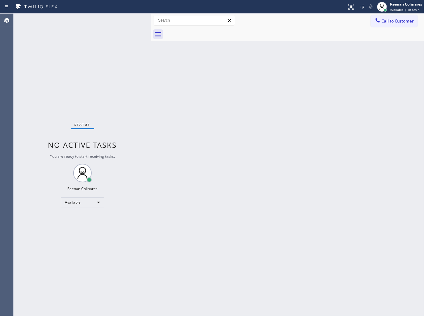
click at [243, 75] on div "Back to Dashboard Change Sender ID Customers Technicians Select a contact Outbo…" at bounding box center [287, 165] width 273 height 303
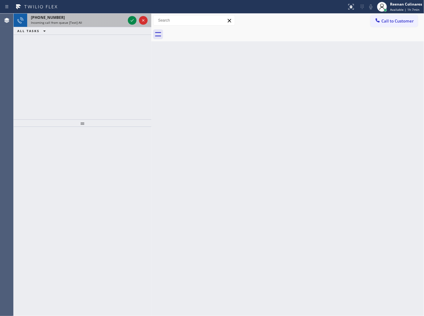
click at [105, 19] on div "+13109626825" at bounding box center [78, 17] width 95 height 5
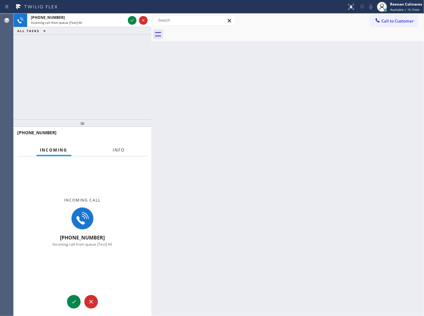
click at [119, 150] on span "Info" at bounding box center [119, 150] width 12 height 6
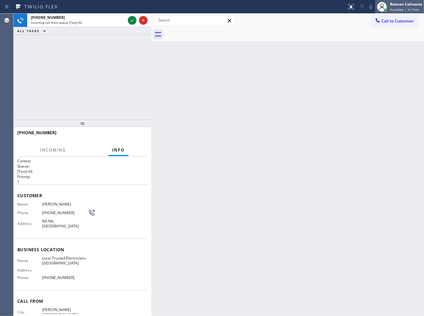
click at [410, 11] on span "Available | 1h 7min" at bounding box center [404, 9] width 29 height 4
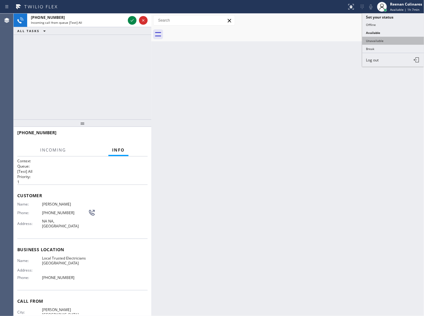
click at [384, 40] on button "Unavailable" at bounding box center [393, 41] width 62 height 8
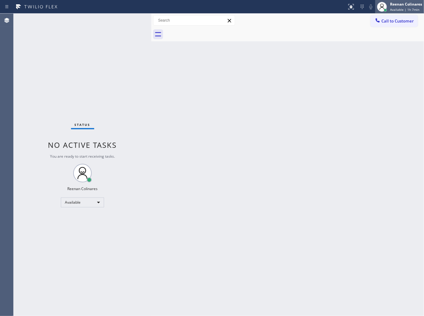
click at [399, 8] on span "Available | 1h 7min" at bounding box center [404, 9] width 29 height 4
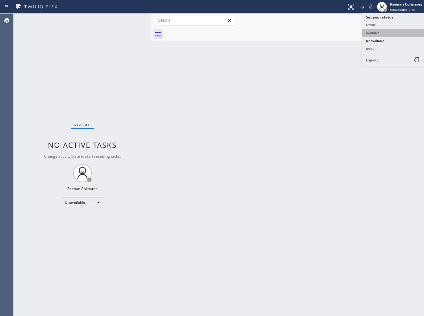
click at [373, 33] on button "Available" at bounding box center [393, 33] width 62 height 8
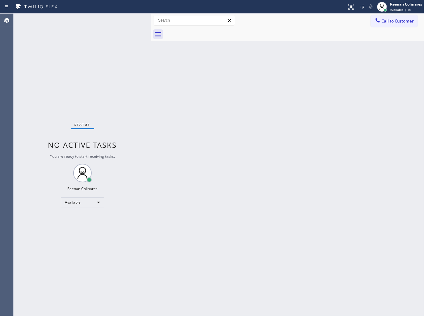
click at [224, 95] on div "Back to Dashboard Change Sender ID Customers Technicians Select a contact Outbo…" at bounding box center [287, 165] width 273 height 303
click at [90, 28] on div "Status No active tasks You are ready to start receiving tasks. Reenan Colinares…" at bounding box center [83, 165] width 138 height 303
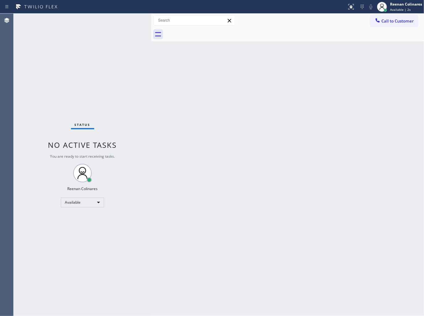
click at [90, 28] on div "Status No active tasks You are ready to start receiving tasks. Reenan Colinares…" at bounding box center [83, 165] width 138 height 303
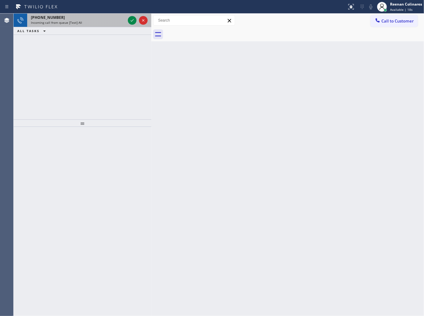
click at [84, 20] on div "Incoming call from queue [Test] All" at bounding box center [78, 22] width 95 height 4
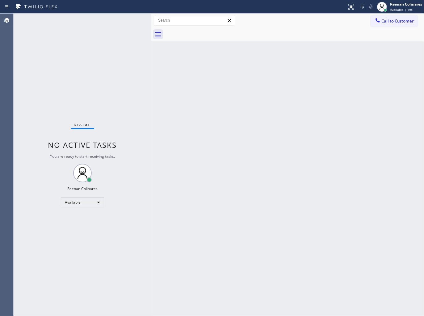
click at [112, 25] on div "Status No active tasks You are ready to start receiving tasks. Reenan Colinares…" at bounding box center [83, 165] width 138 height 303
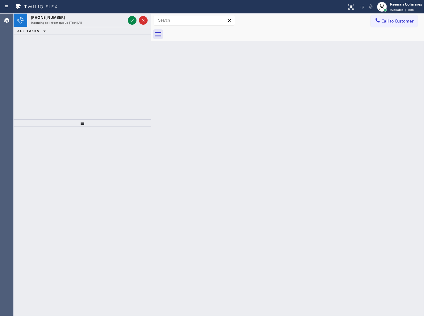
click at [111, 25] on div "Incoming call from queue [Test] All" at bounding box center [78, 22] width 95 height 4
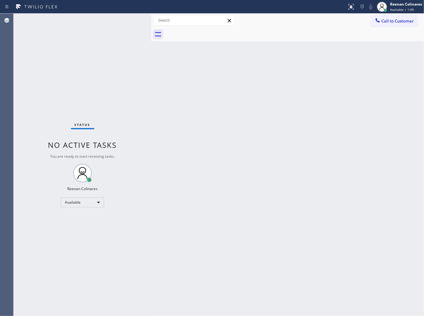
click at [132, 23] on div "Status No active tasks You are ready to start receiving tasks. Reenan Colinares…" at bounding box center [83, 165] width 138 height 303
click at [129, 23] on div "Status No active tasks You are ready to start receiving tasks. Reenan Colinares…" at bounding box center [83, 165] width 138 height 303
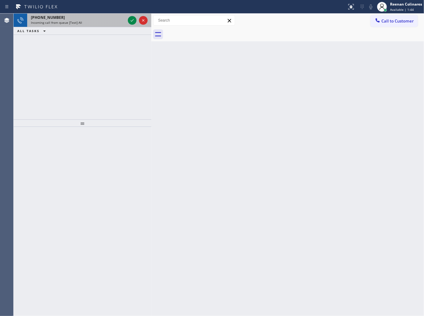
drag, startPoint x: 105, startPoint y: 17, endPoint x: 120, endPoint y: 19, distance: 14.6
click at [105, 17] on div "+14162545695" at bounding box center [78, 17] width 95 height 5
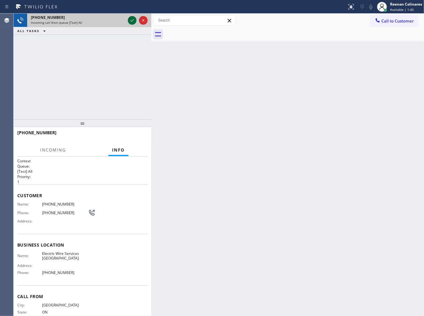
click at [132, 22] on icon at bounding box center [132, 20] width 7 height 7
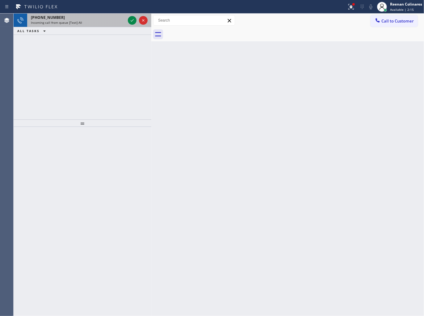
click at [112, 25] on div "+17204369460 Incoming call from queue [Test] All" at bounding box center [77, 21] width 100 height 14
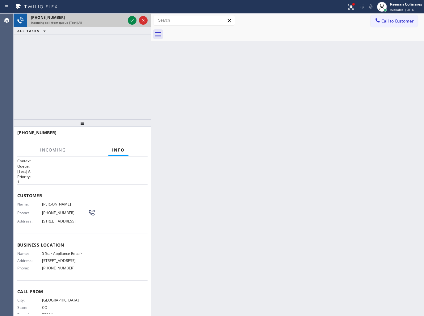
click at [121, 24] on div "Incoming call from queue [Test] All" at bounding box center [78, 22] width 95 height 4
click at [122, 24] on div "Incoming call from queue [Test] All" at bounding box center [78, 22] width 95 height 4
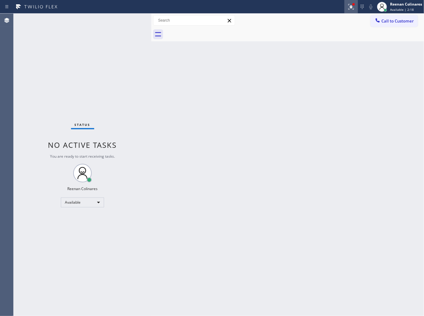
click at [350, 5] on icon at bounding box center [351, 6] width 7 height 7
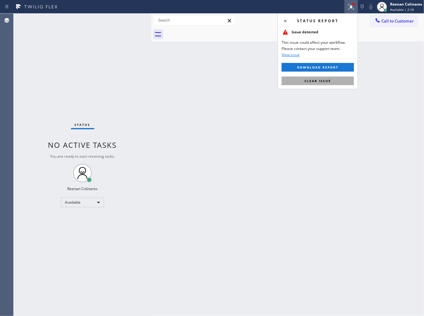
click at [317, 81] on span "Clear issue" at bounding box center [318, 81] width 27 height 4
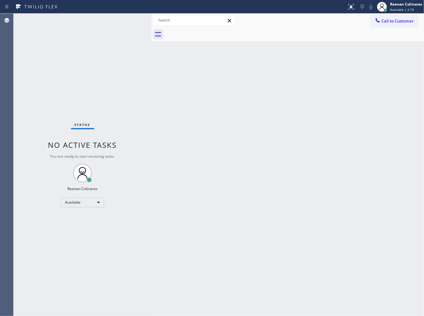
drag, startPoint x: 224, startPoint y: 86, endPoint x: 176, endPoint y: 94, distance: 48.3
click at [201, 92] on div "Back to Dashboard Change Sender ID Customers Technicians Select a contact Outbo…" at bounding box center [287, 165] width 273 height 303
click at [121, 28] on div "Status No active tasks You are ready to start receiving tasks. Reenan Colinares…" at bounding box center [83, 165] width 138 height 303
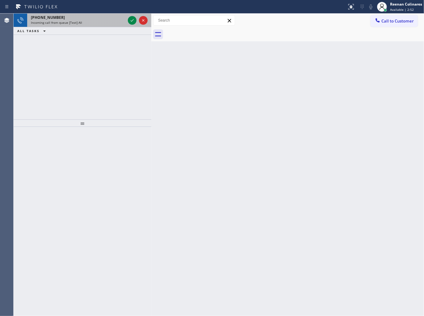
click at [99, 24] on div "Incoming call from queue [Test] All" at bounding box center [78, 22] width 95 height 4
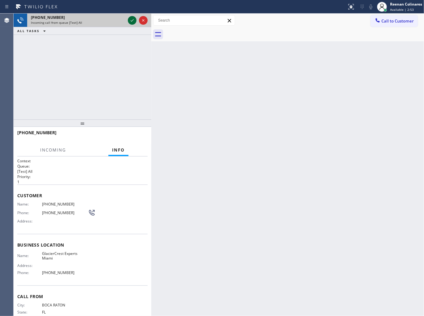
click at [131, 23] on icon at bounding box center [132, 20] width 7 height 7
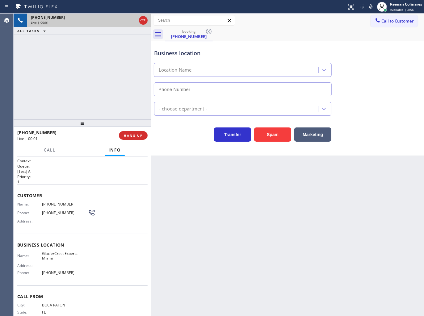
type input "(786) 891-4307"
click at [373, 10] on icon at bounding box center [370, 6] width 7 height 7
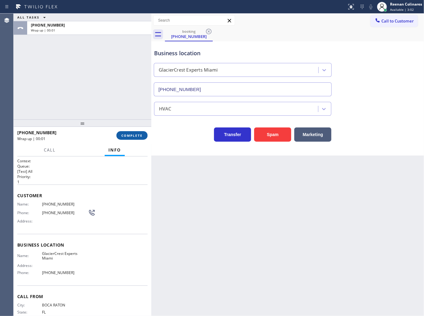
click at [124, 139] on button "COMPLETE" at bounding box center [132, 135] width 31 height 9
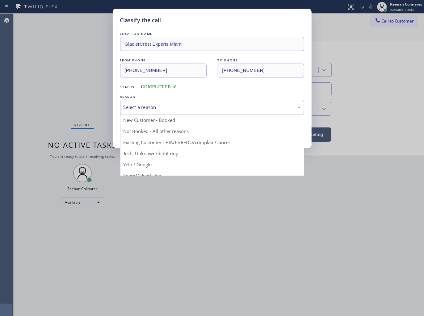
click at [167, 102] on div "Select a reason" at bounding box center [212, 107] width 184 height 15
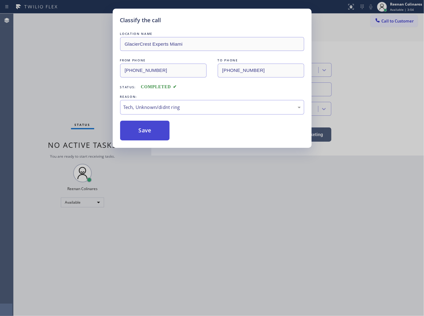
click at [148, 140] on button "Save" at bounding box center [145, 131] width 50 height 20
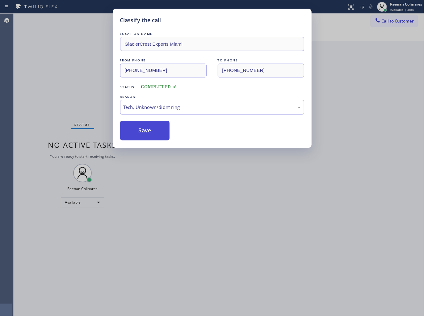
click at [149, 133] on button "Save" at bounding box center [145, 131] width 50 height 20
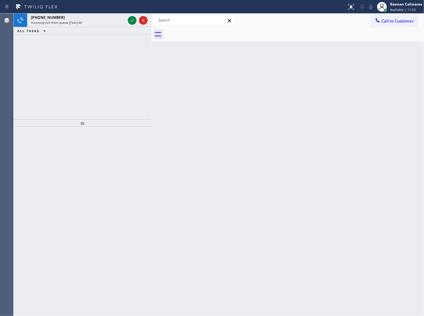
click at [97, 60] on div "+16572032294 Incoming call from queue [Test] All ALL TASKS ALL TASKS ACTIVE TAS…" at bounding box center [83, 67] width 138 height 106
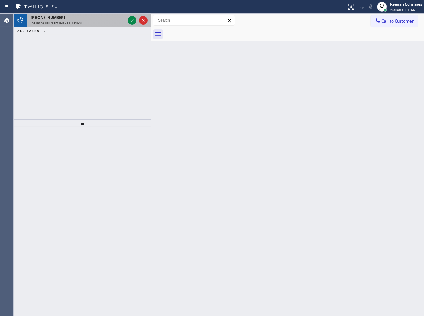
click at [108, 26] on div "+16572032294 Incoming call from queue [Test] All" at bounding box center [77, 21] width 100 height 14
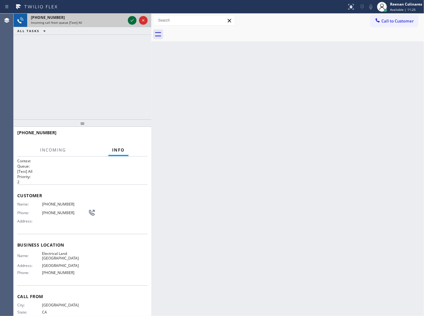
click at [131, 22] on icon at bounding box center [132, 20] width 7 height 7
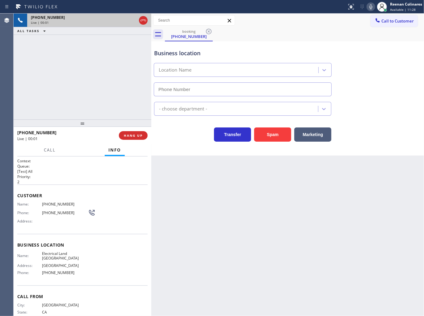
type input "(657) 259-9503"
drag, startPoint x: 265, startPoint y: 129, endPoint x: 414, endPoint y: 53, distance: 167.8
click at [266, 129] on button "Spam" at bounding box center [272, 135] width 37 height 14
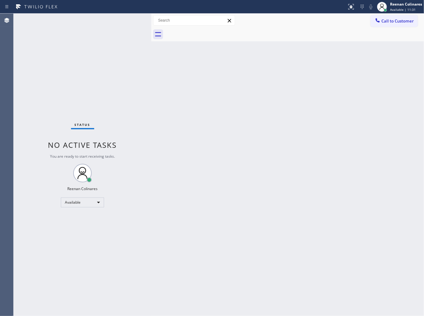
click at [278, 116] on div "Back to Dashboard Change Sender ID Customers Technicians Select a contact Outbo…" at bounding box center [287, 165] width 273 height 303
click at [78, 203] on div "Available" at bounding box center [82, 203] width 43 height 10
click at [76, 233] on li "Break" at bounding box center [82, 234] width 42 height 7
